Goal: Information Seeking & Learning: Check status

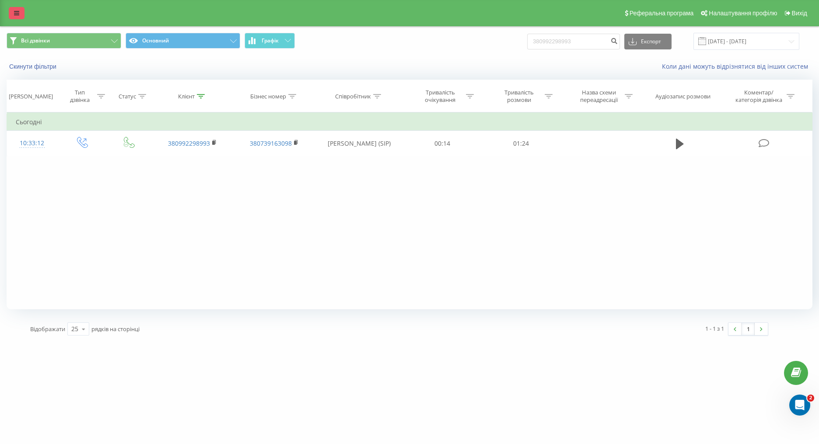
click at [13, 14] on link at bounding box center [17, 13] width 16 height 12
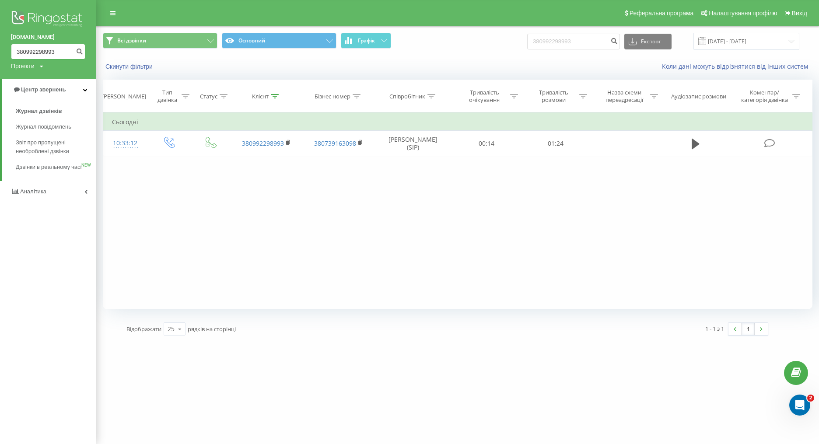
click at [52, 56] on input "380992298993" at bounding box center [48, 52] width 74 height 16
click at [63, 56] on input "380992298993" at bounding box center [48, 52] width 74 height 16
paste input "380968710329"
type input "380968710329"
